Goal: Information Seeking & Learning: Learn about a topic

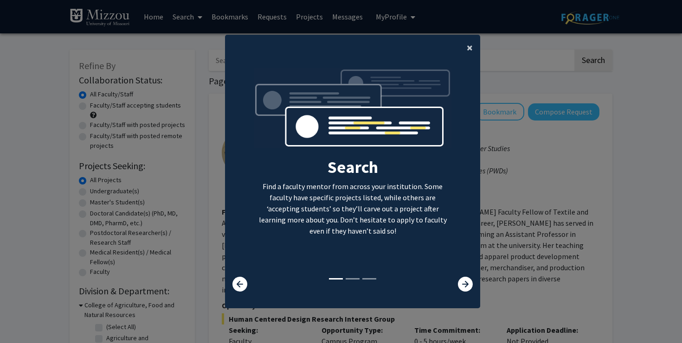
click at [471, 49] on span "×" at bounding box center [470, 47] width 6 height 14
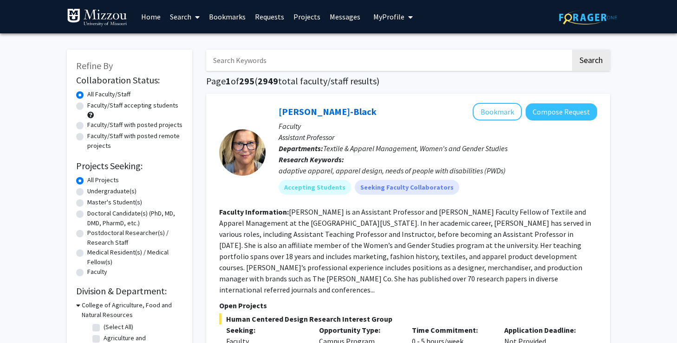
click at [273, 63] on input "Search Keywords" at bounding box center [388, 60] width 364 height 21
type input "psych"
click at [145, 110] on label "Faculty/Staff accepting students" at bounding box center [132, 106] width 91 height 10
click at [93, 107] on input "Faculty/Staff accepting students" at bounding box center [90, 104] width 6 height 6
radio input "true"
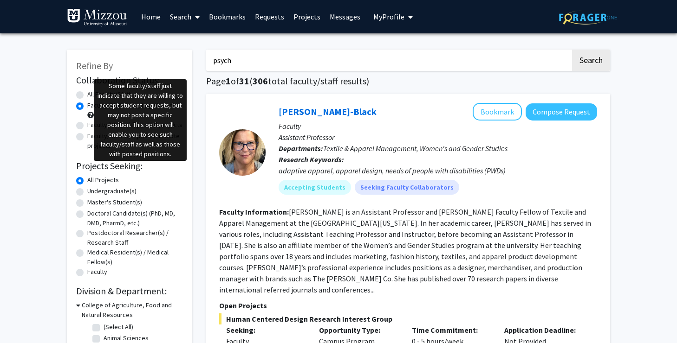
click at [90, 116] on span at bounding box center [90, 115] width 6 height 6
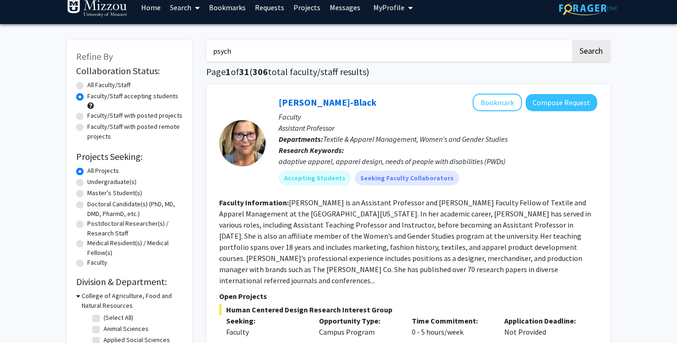
scroll to position [12, 0]
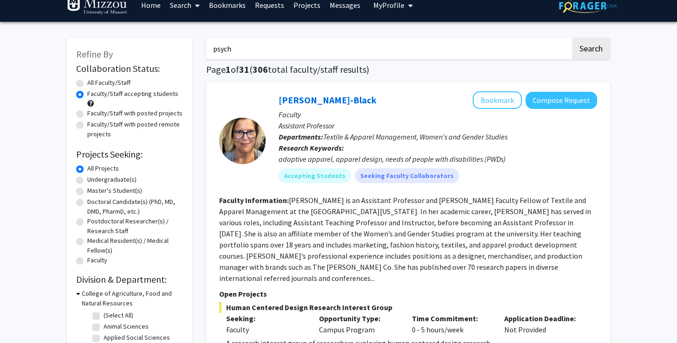
click at [122, 179] on label "Undergraduate(s)" at bounding box center [111, 180] width 49 height 10
click at [93, 179] on input "Undergraduate(s)" at bounding box center [90, 178] width 6 height 6
radio input "true"
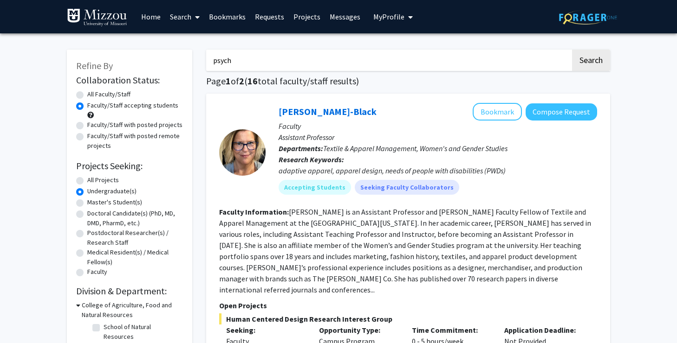
click at [259, 58] on input "psych" at bounding box center [388, 60] width 364 height 21
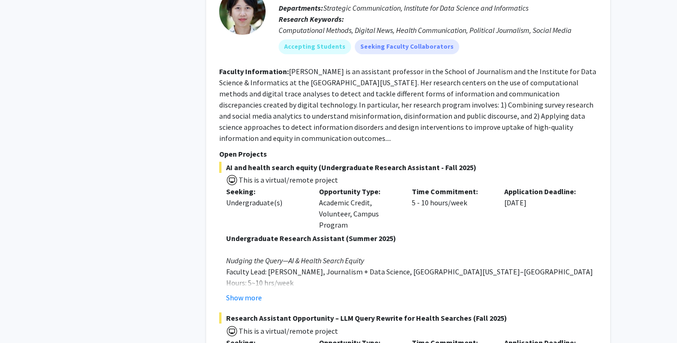
scroll to position [3657, 0]
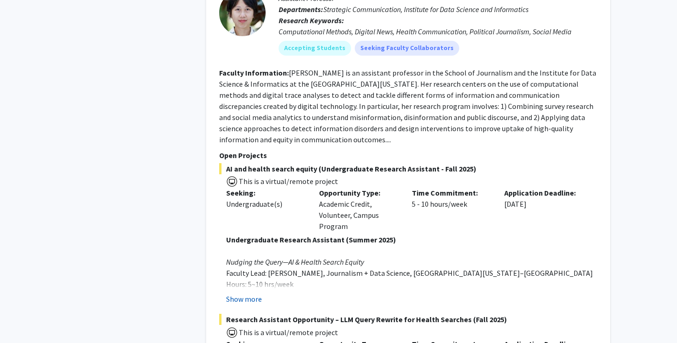
click at [254, 294] on button "Show more" at bounding box center [244, 299] width 36 height 11
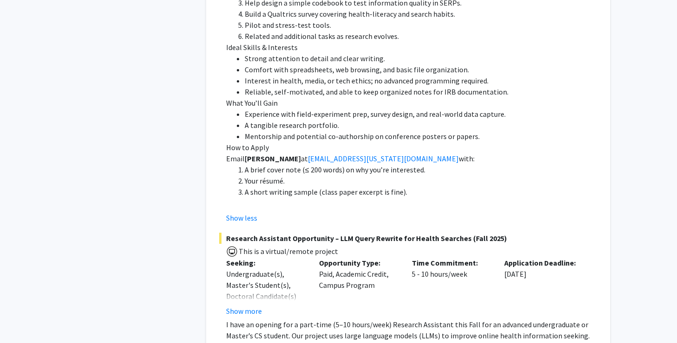
scroll to position [4119, 0]
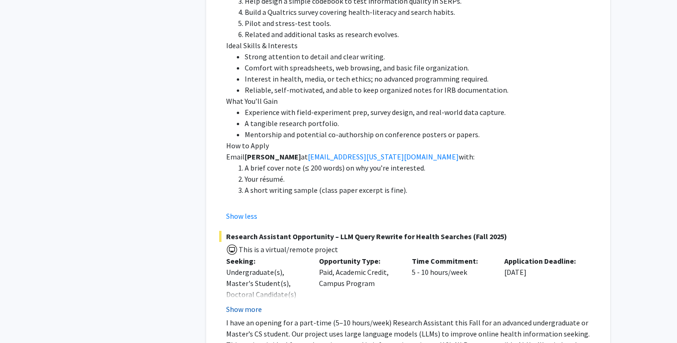
click at [257, 304] on button "Show more" at bounding box center [244, 309] width 36 height 11
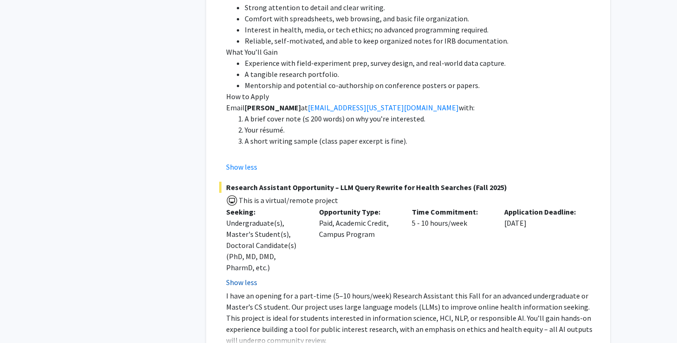
scroll to position [4171, 0]
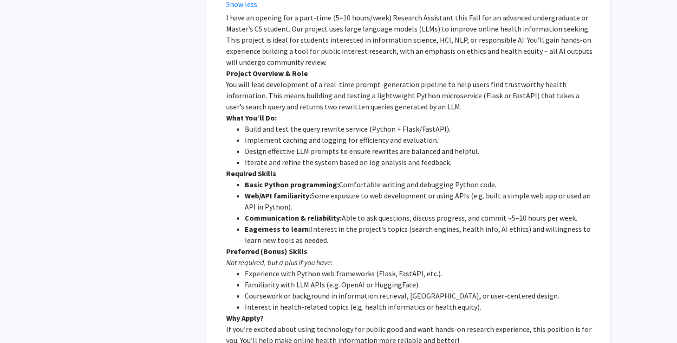
scroll to position [4452, 0]
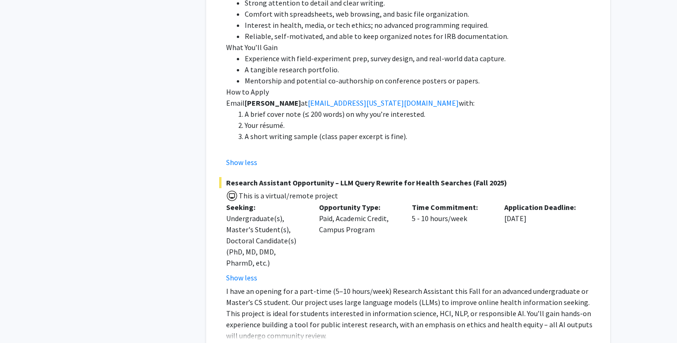
scroll to position [4171, 0]
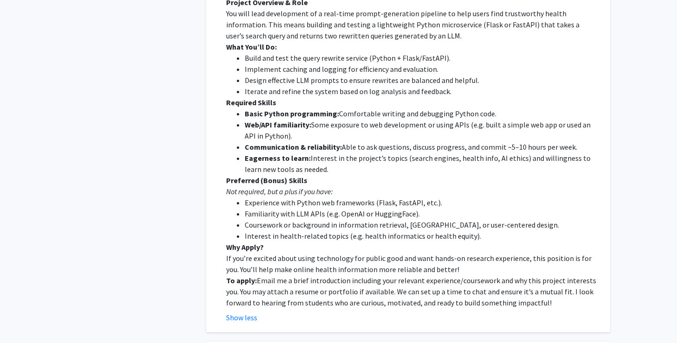
scroll to position [4516, 0]
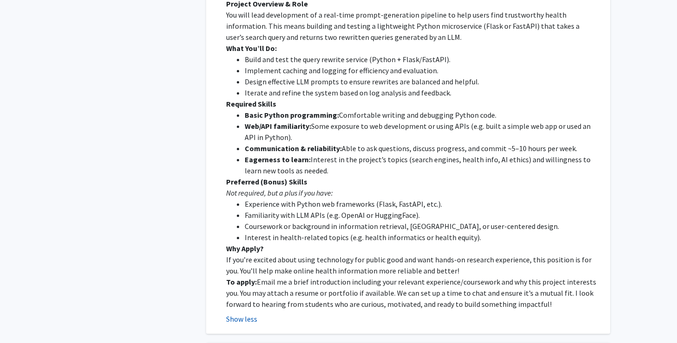
click at [244, 314] on button "Show less" at bounding box center [241, 319] width 31 height 11
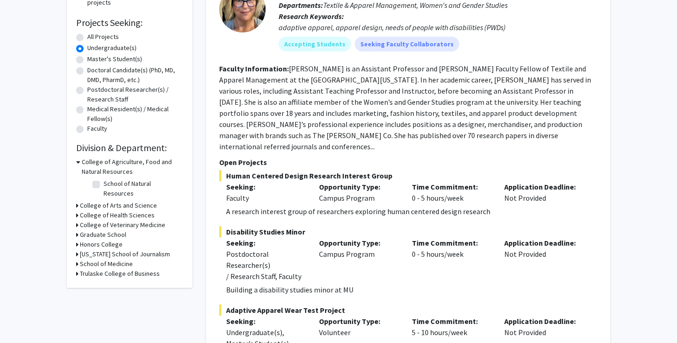
scroll to position [0, 0]
